Goal: Check status: Check status

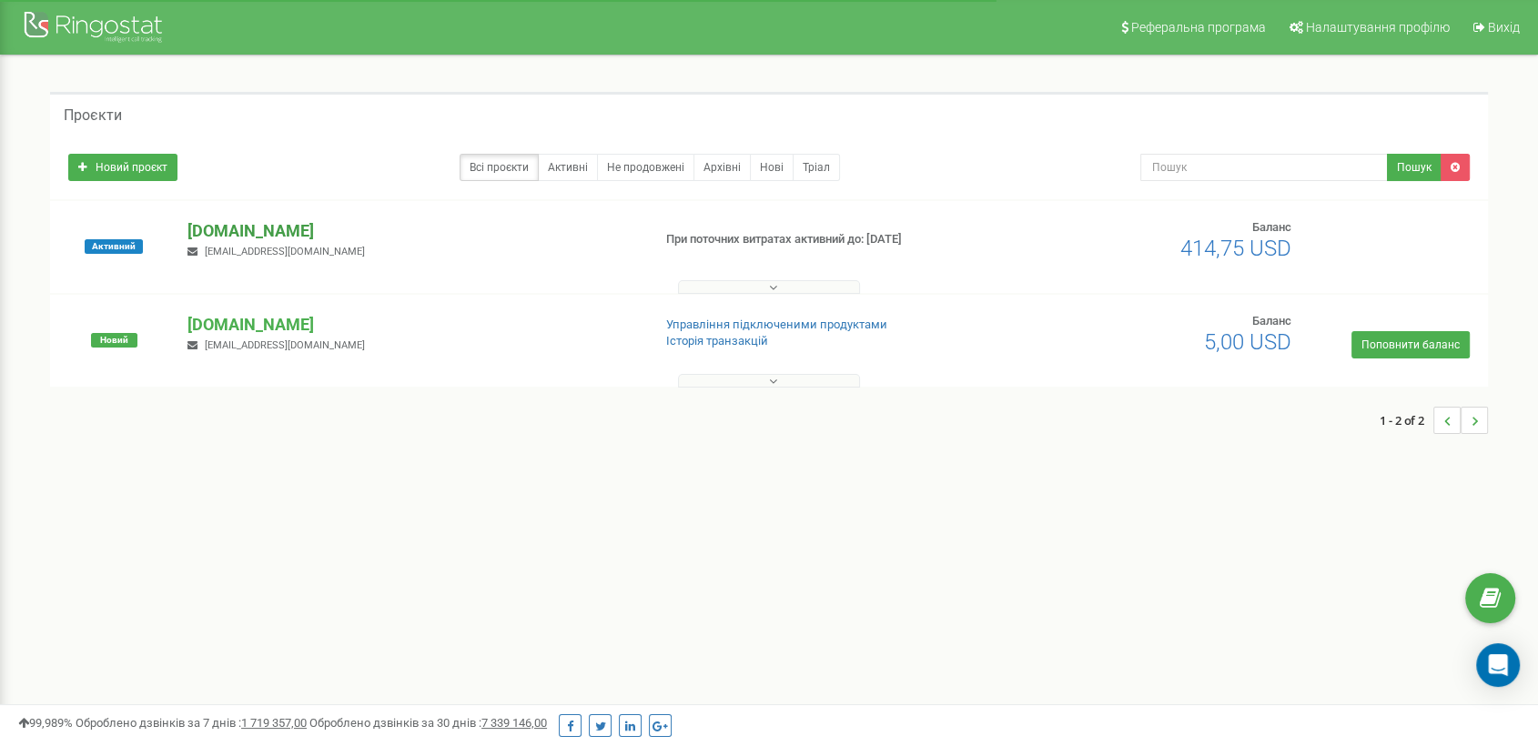
click at [255, 226] on p "[DOMAIN_NAME]" at bounding box center [412, 231] width 449 height 24
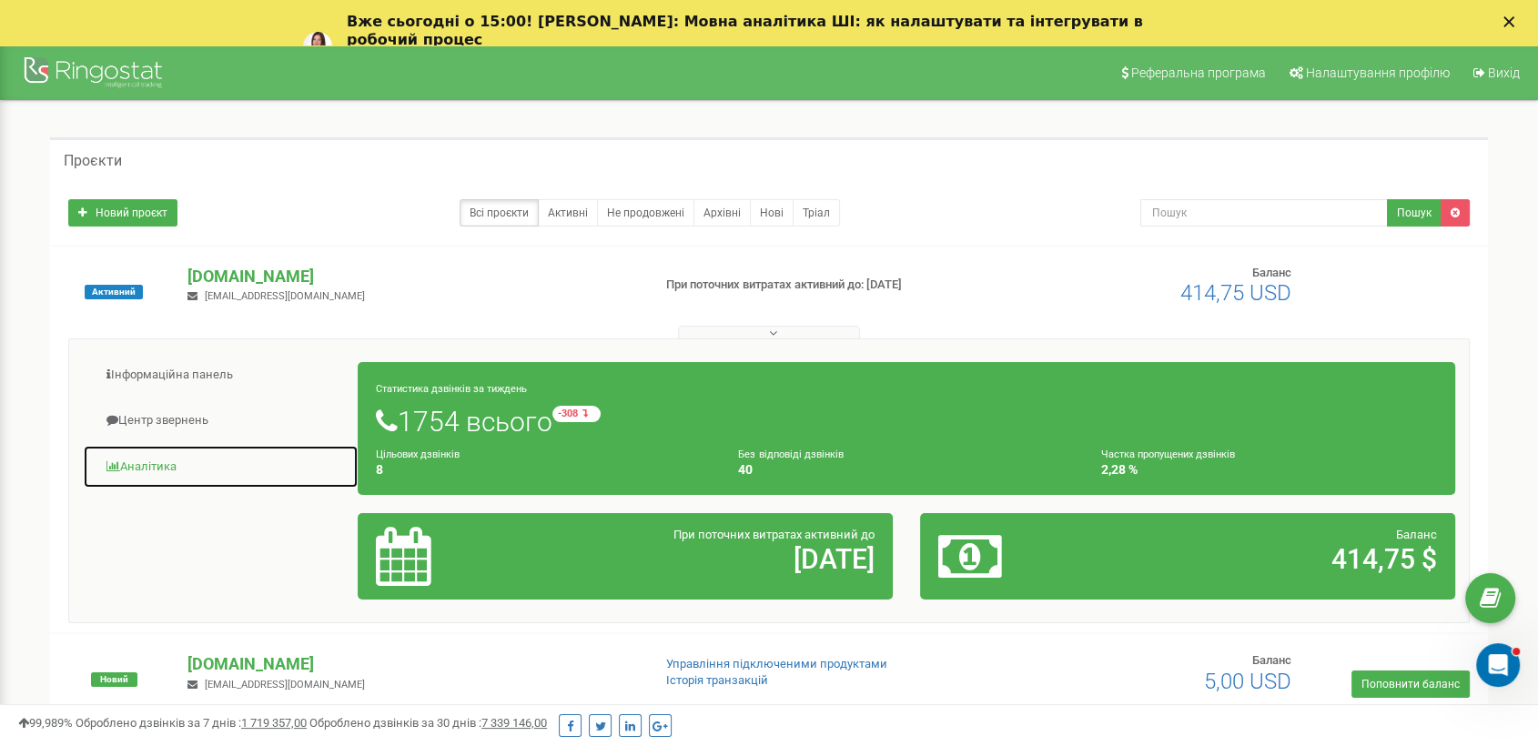
click at [166, 455] on link "Аналiтика" at bounding box center [221, 467] width 276 height 45
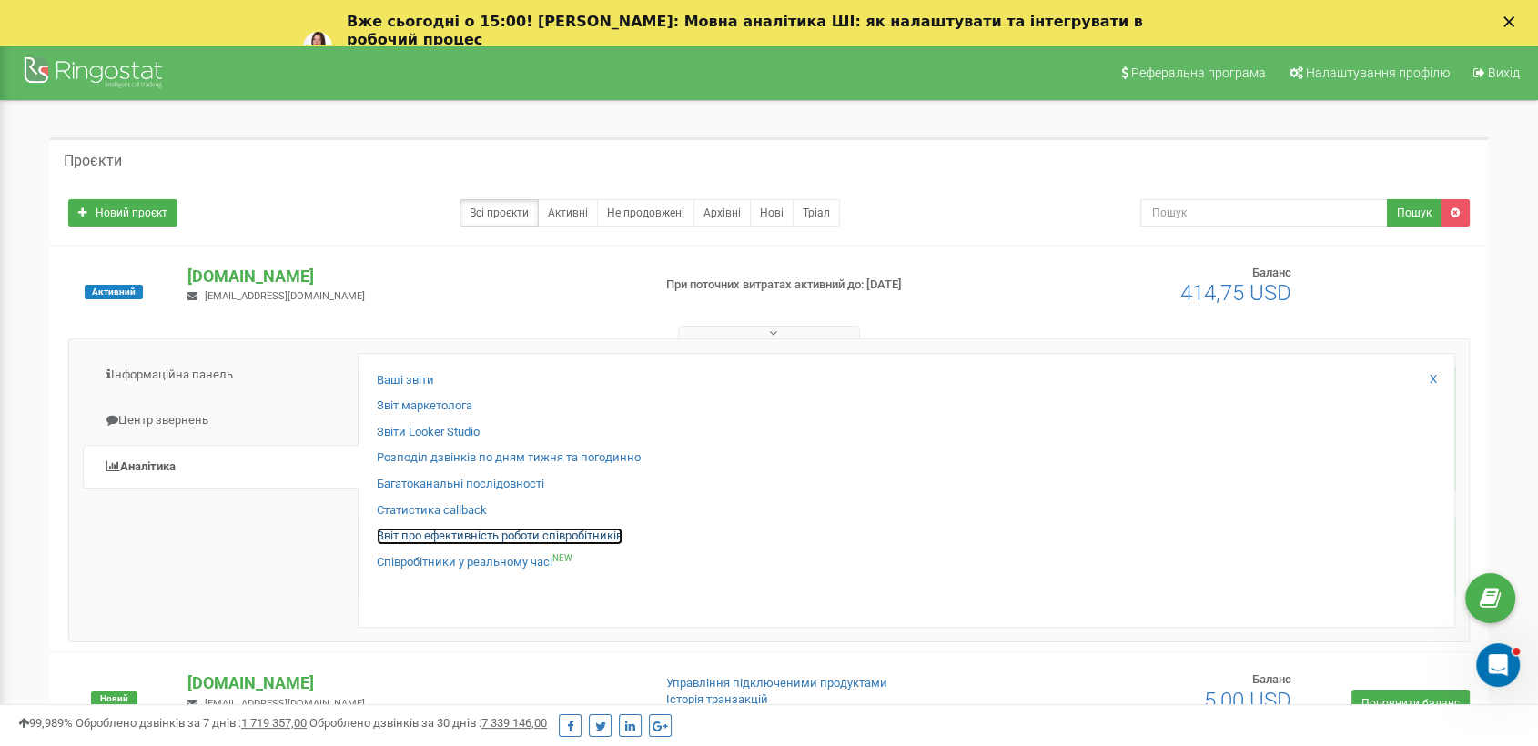
click at [610, 532] on link "Звіт про ефективність роботи співробітників" at bounding box center [500, 536] width 246 height 17
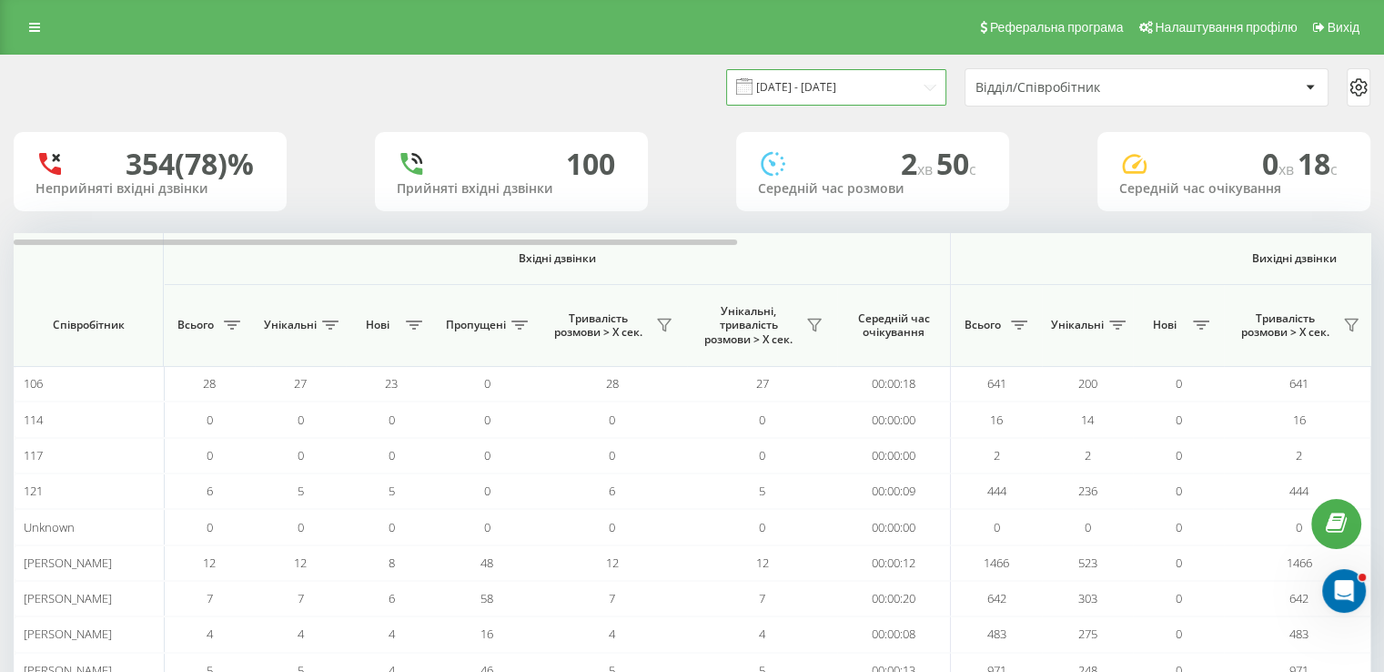
click at [798, 83] on input "19.07.2025 - 19.08.2025" at bounding box center [836, 86] width 220 height 35
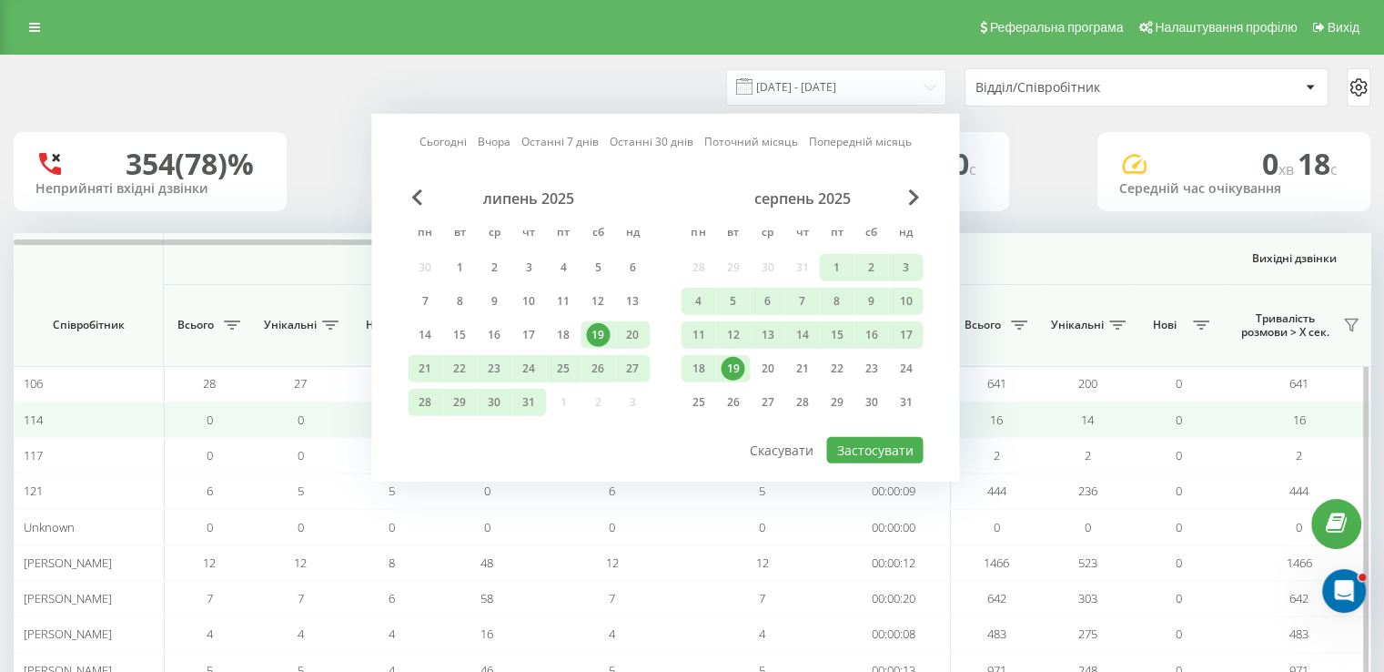
drag, startPoint x: 732, startPoint y: 361, endPoint x: 987, endPoint y: 423, distance: 262.3
click at [732, 361] on div "19" at bounding box center [733, 369] width 24 height 24
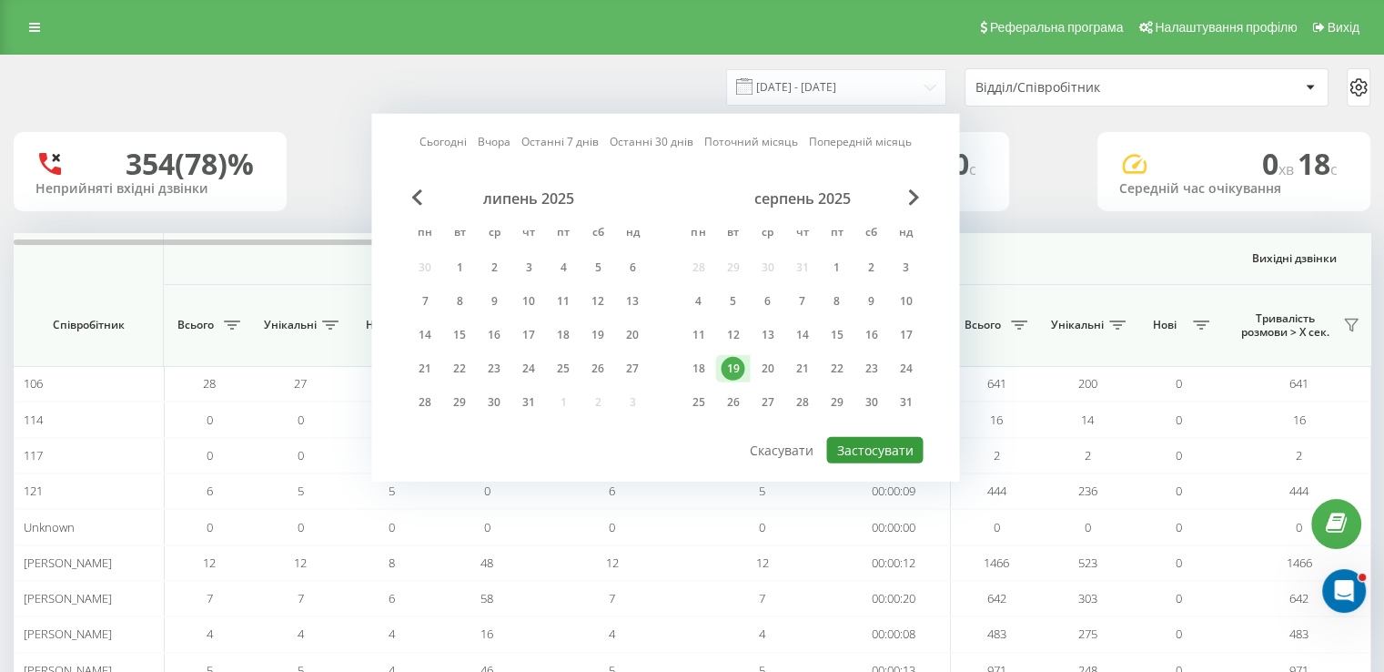
click at [867, 441] on button "Застосувати" at bounding box center [874, 450] width 96 height 26
type input "19.08.2025 - 19.08.2025"
